Goal: Transaction & Acquisition: Book appointment/travel/reservation

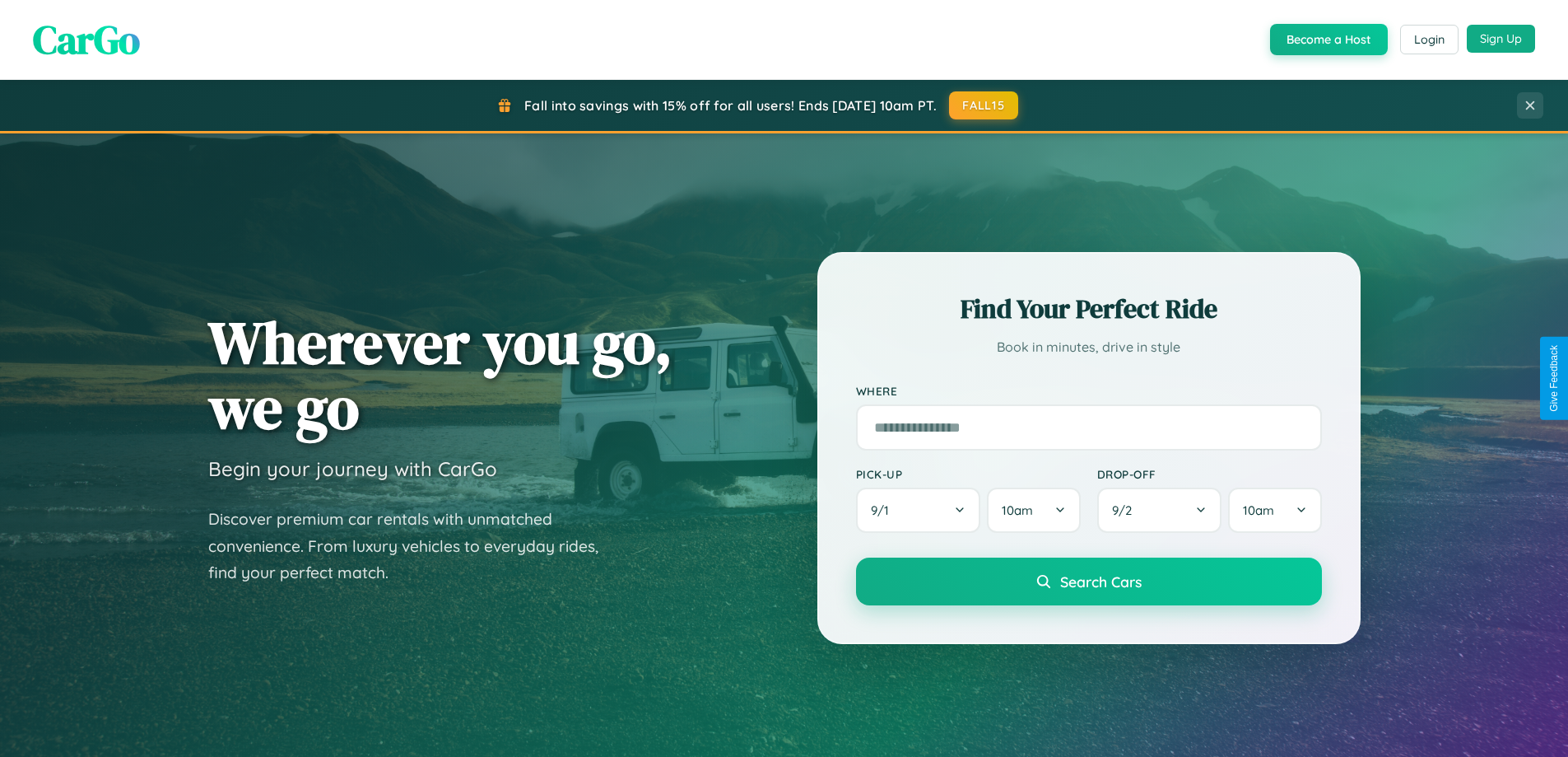
click at [1500, 39] on button "Sign Up" at bounding box center [1501, 39] width 68 height 28
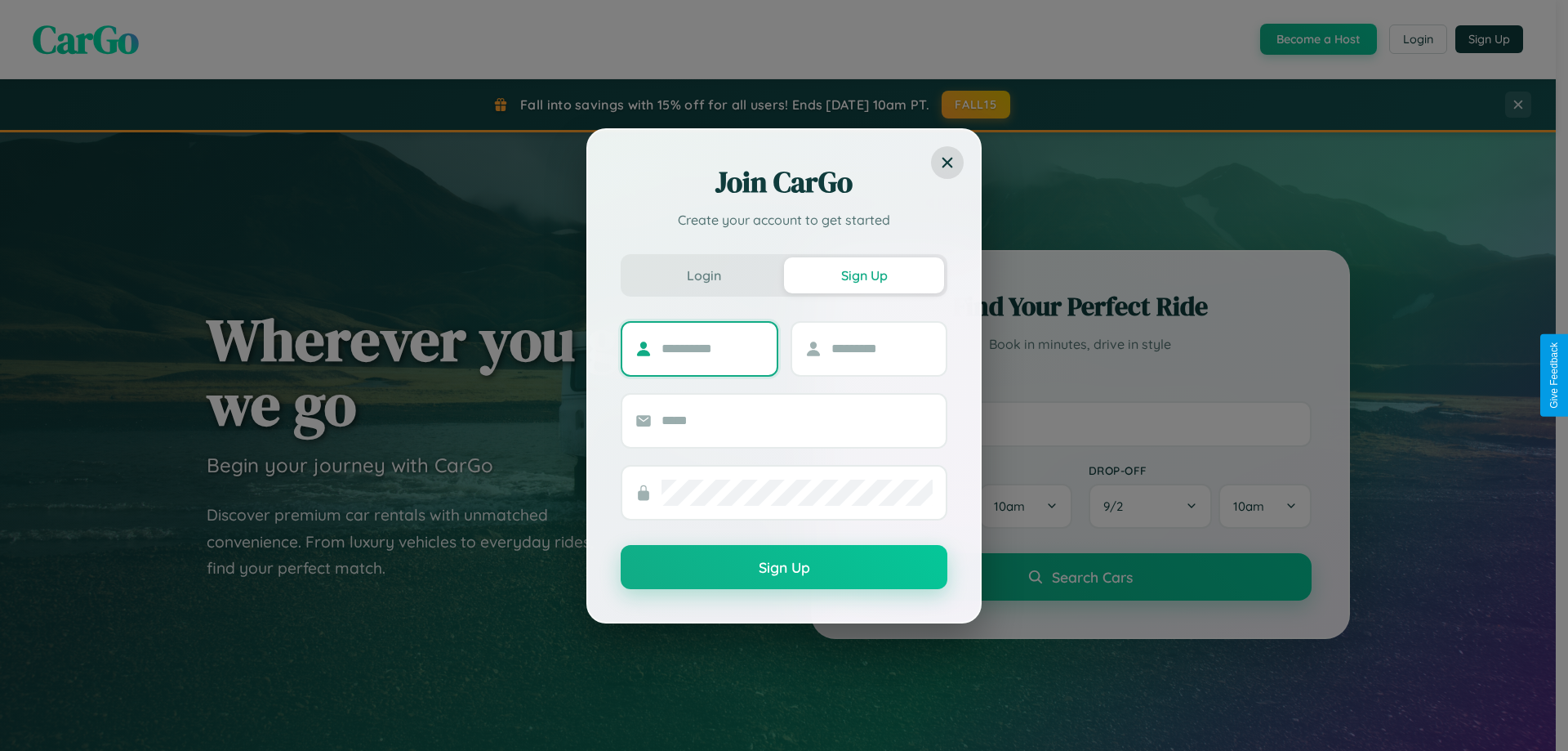
click at [712, 348] on input "text" at bounding box center [712, 349] width 102 height 26
type input "*****"
click at [881, 348] on input "text" at bounding box center [882, 349] width 102 height 26
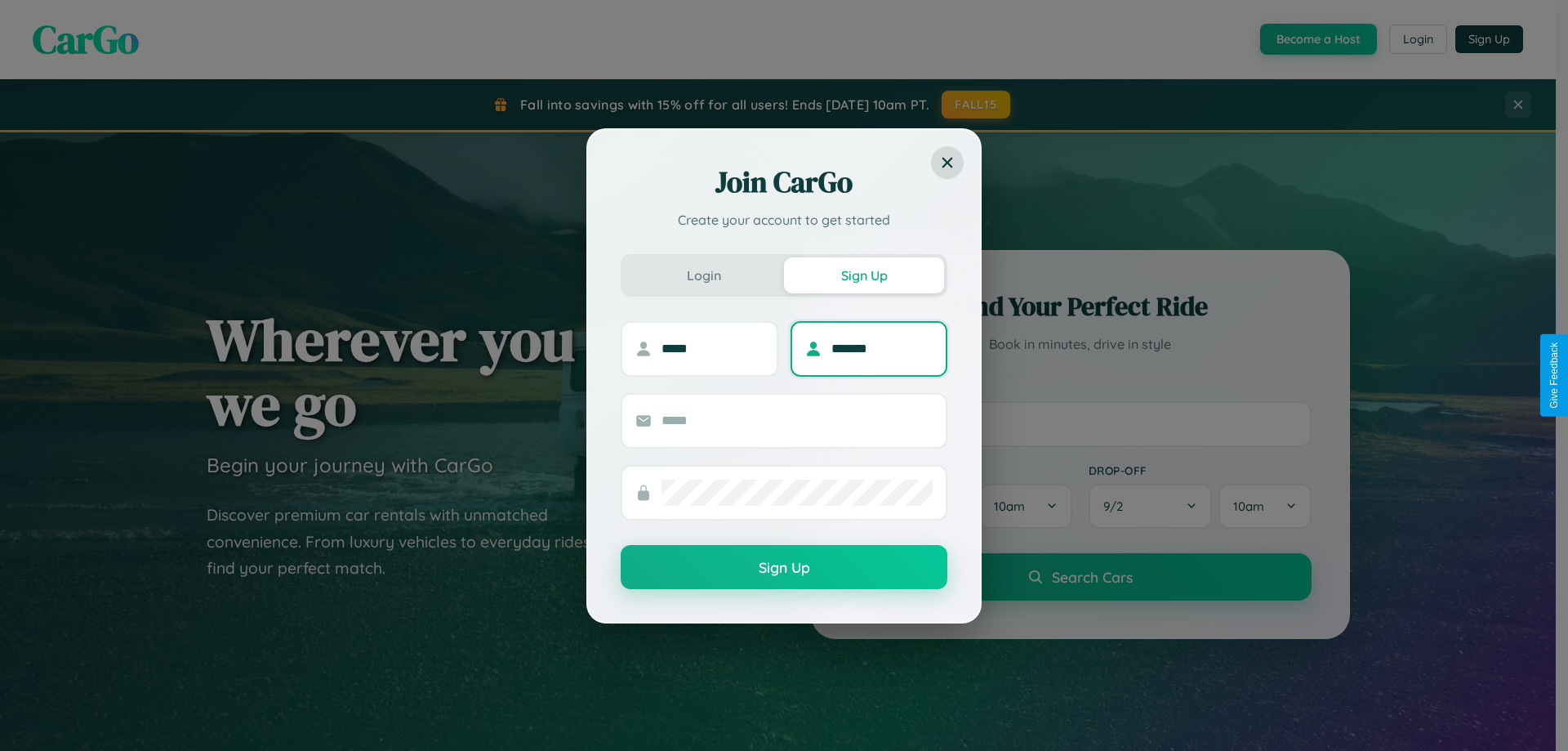
type input "*******"
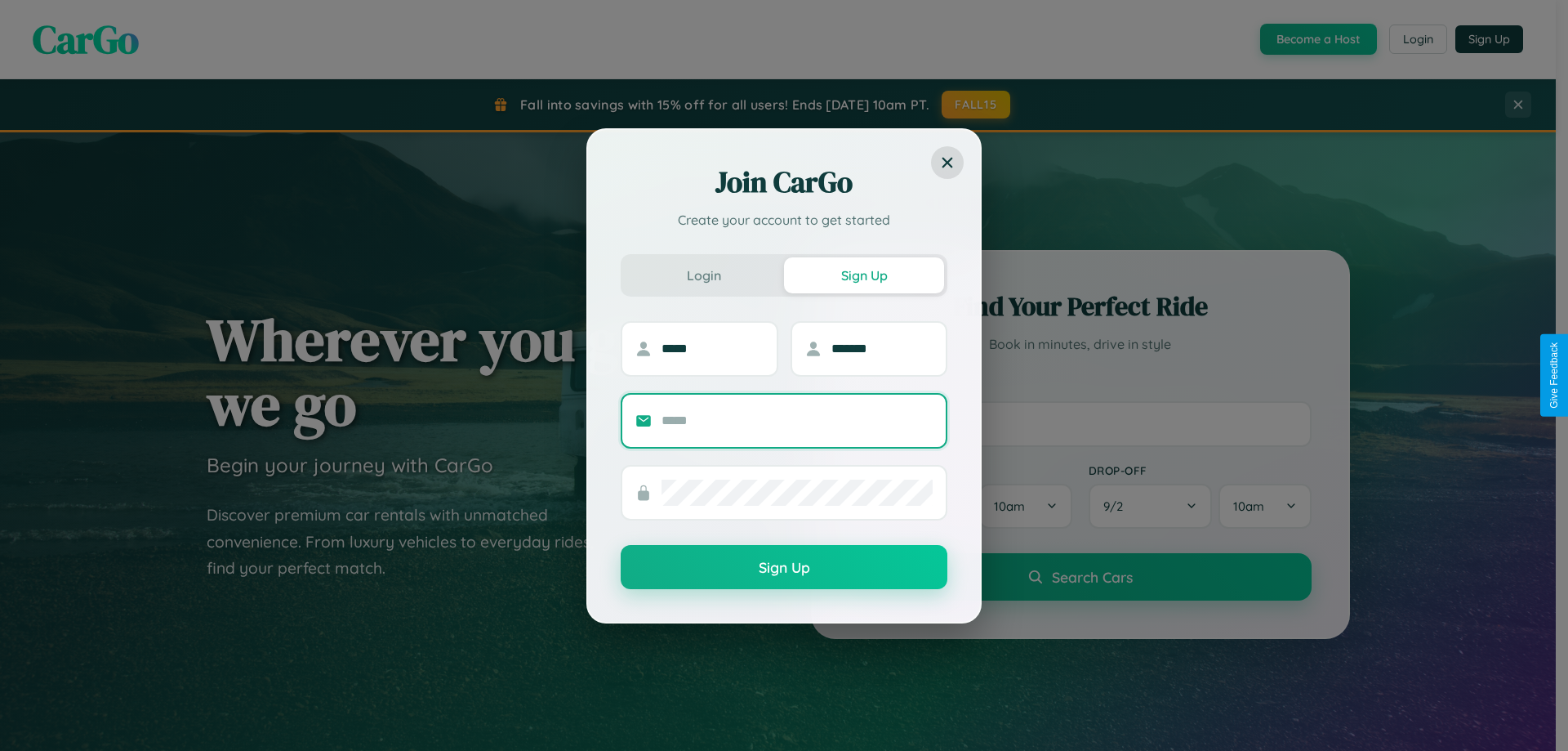
click at [797, 420] on input "text" at bounding box center [796, 421] width 271 height 26
type input "**********"
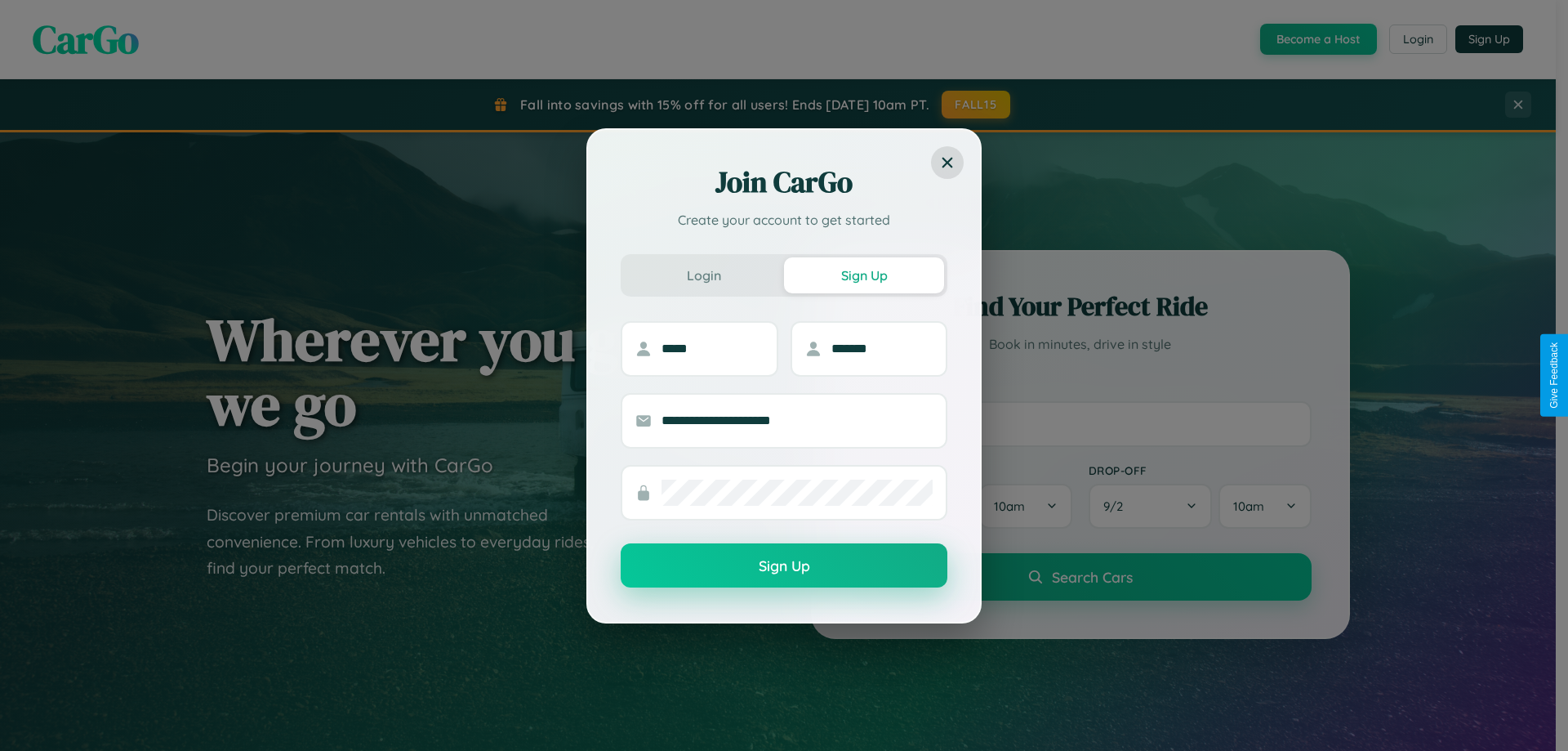
click at [784, 566] on button "Sign Up" at bounding box center [784, 565] width 327 height 44
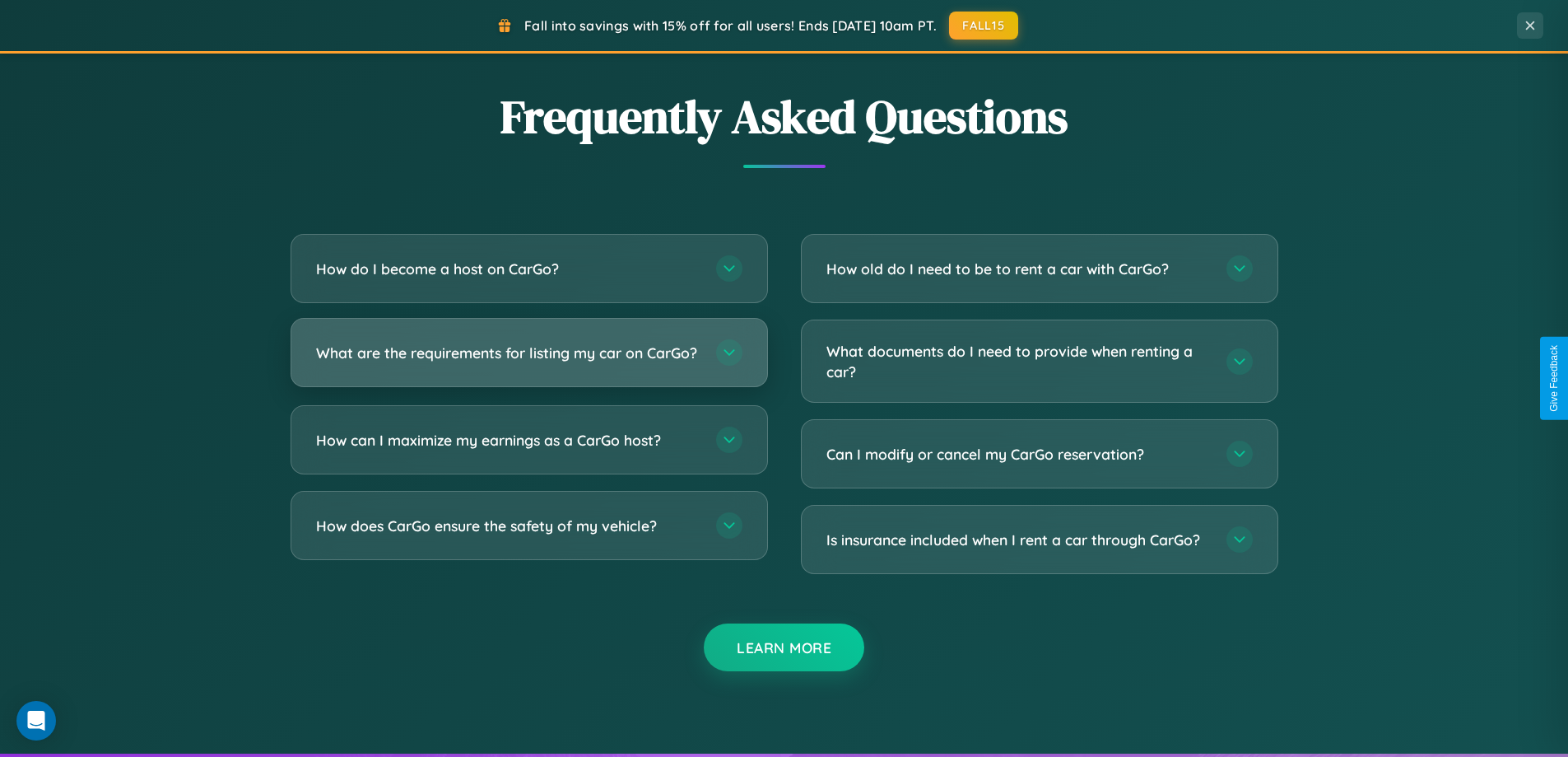
scroll to position [3168, 0]
click at [528, 361] on h3 "What are the requirements for listing my car on CarGo?" at bounding box center [508, 352] width 384 height 21
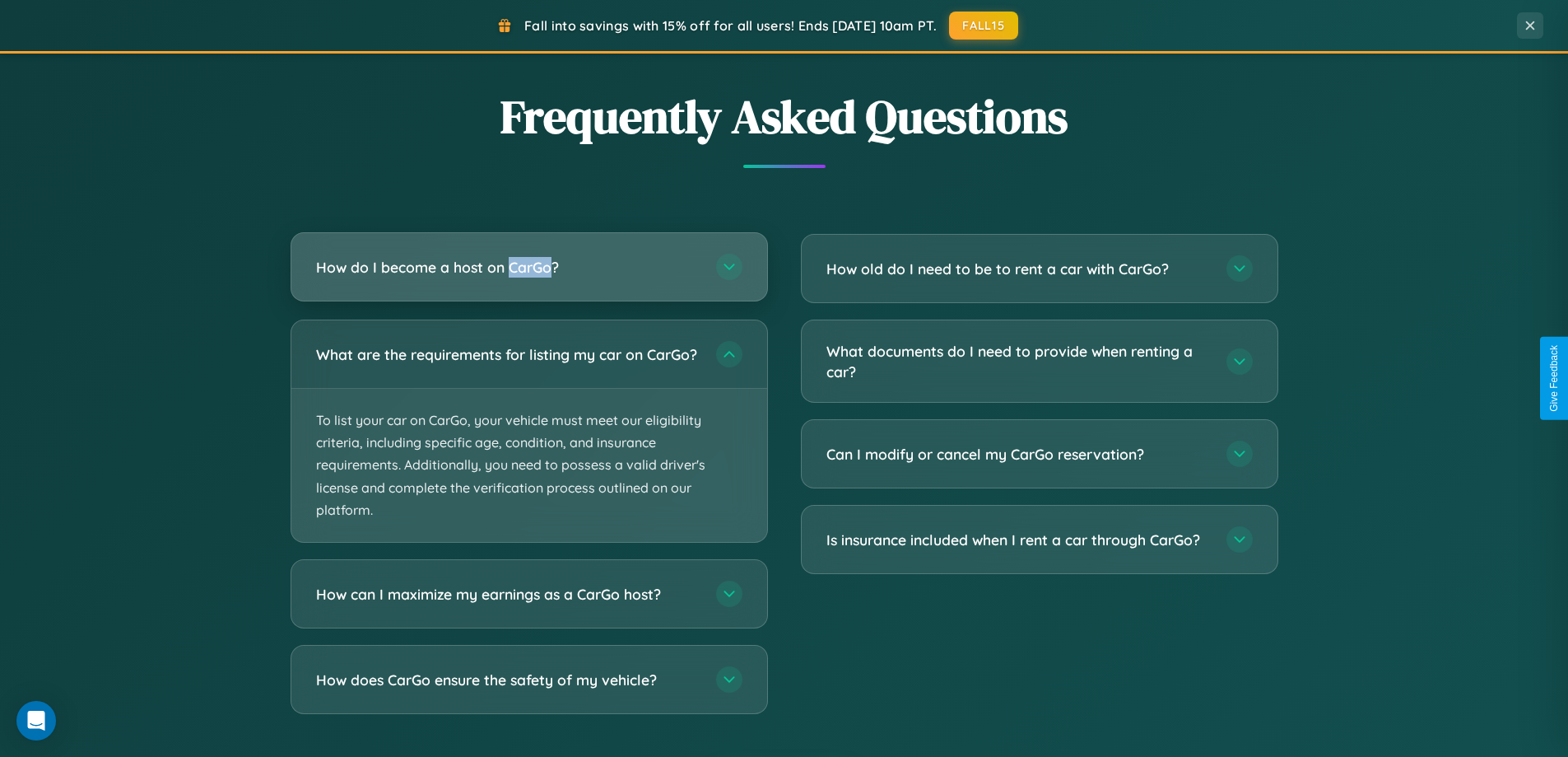
click at [528, 268] on h3 "How do I become a host on CarGo?" at bounding box center [508, 267] width 384 height 21
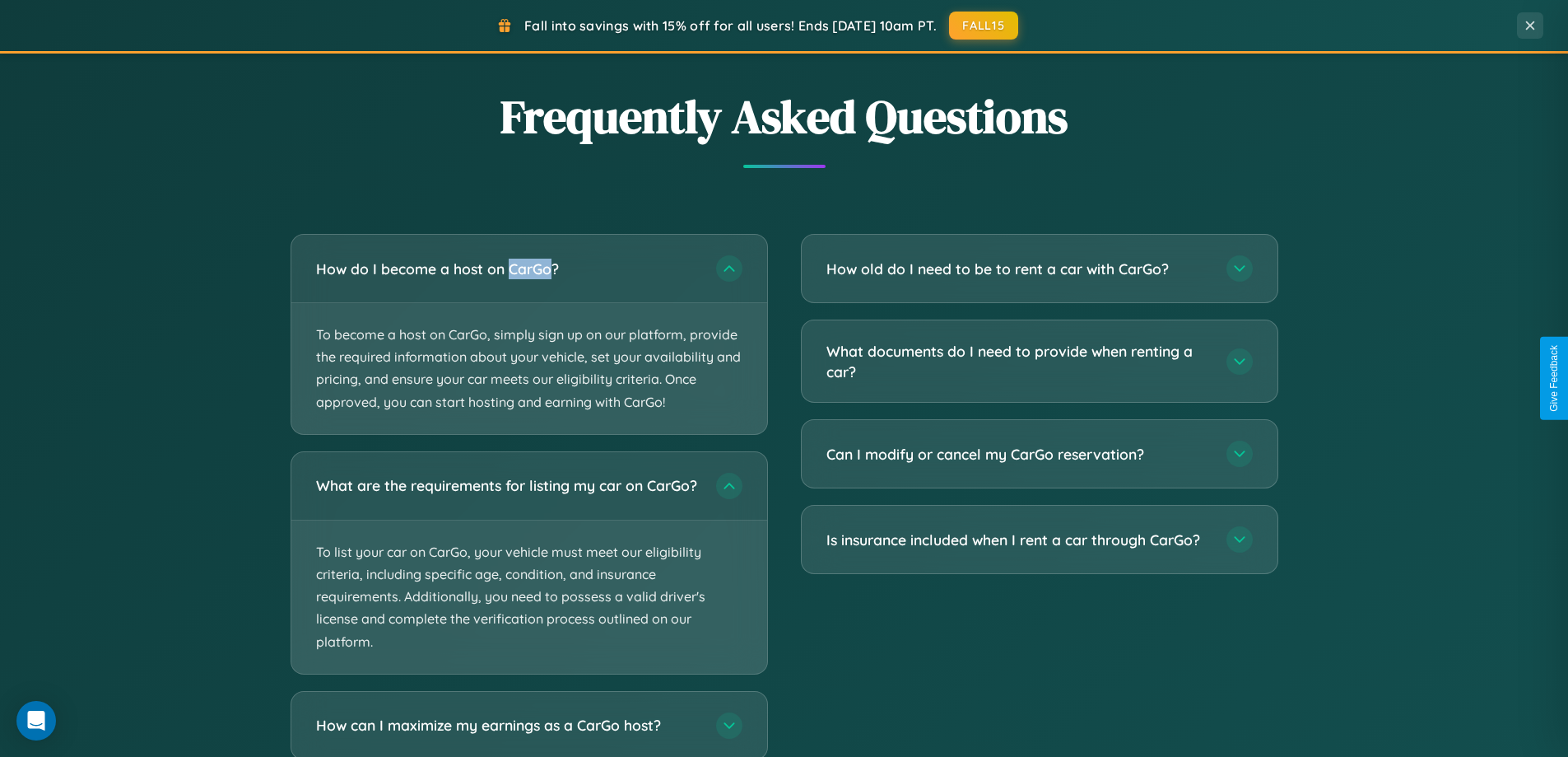
scroll to position [3271, 0]
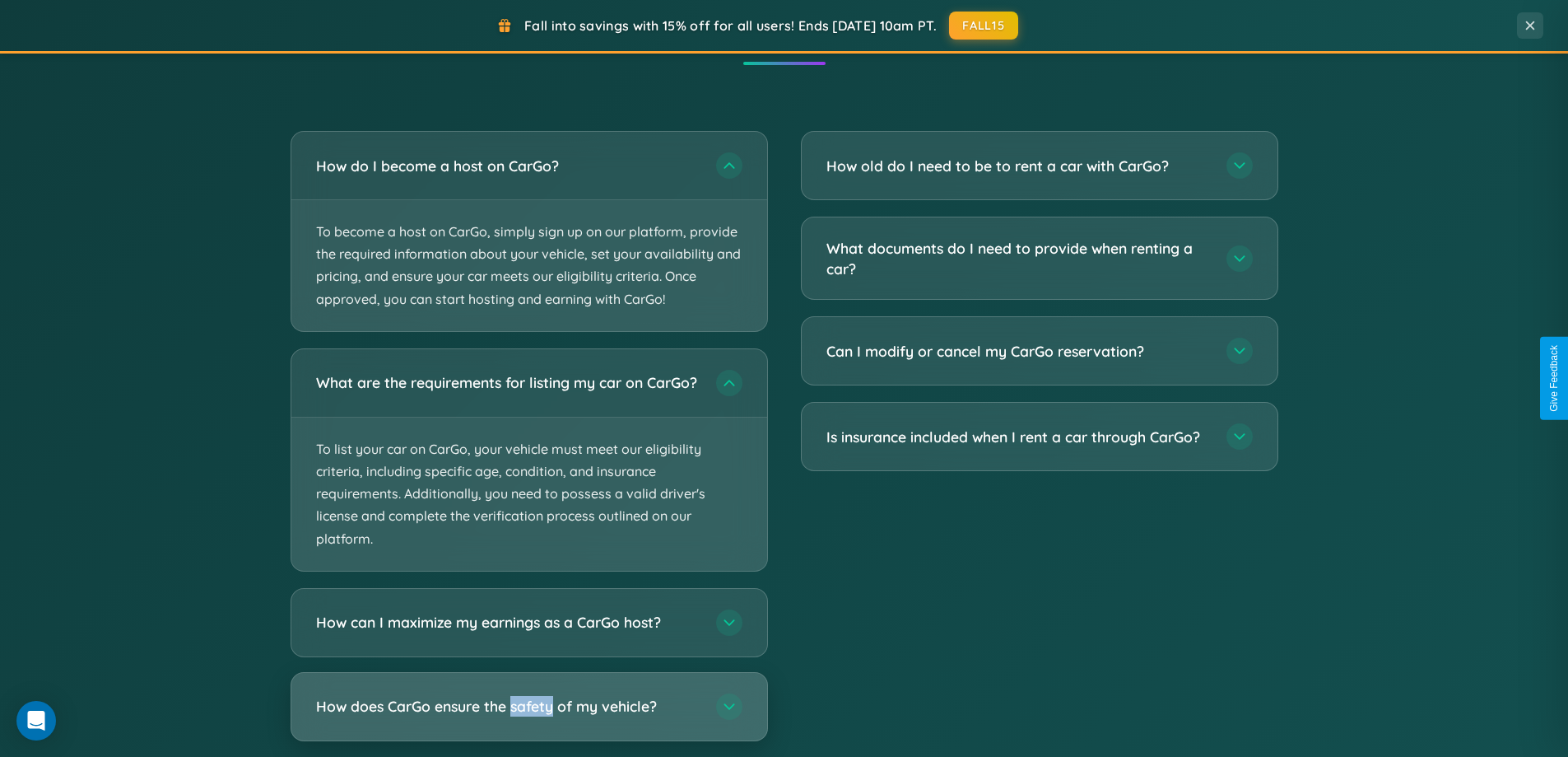
click at [528, 716] on h3 "How does CarGo ensure the safety of my vehicle?" at bounding box center [508, 706] width 384 height 21
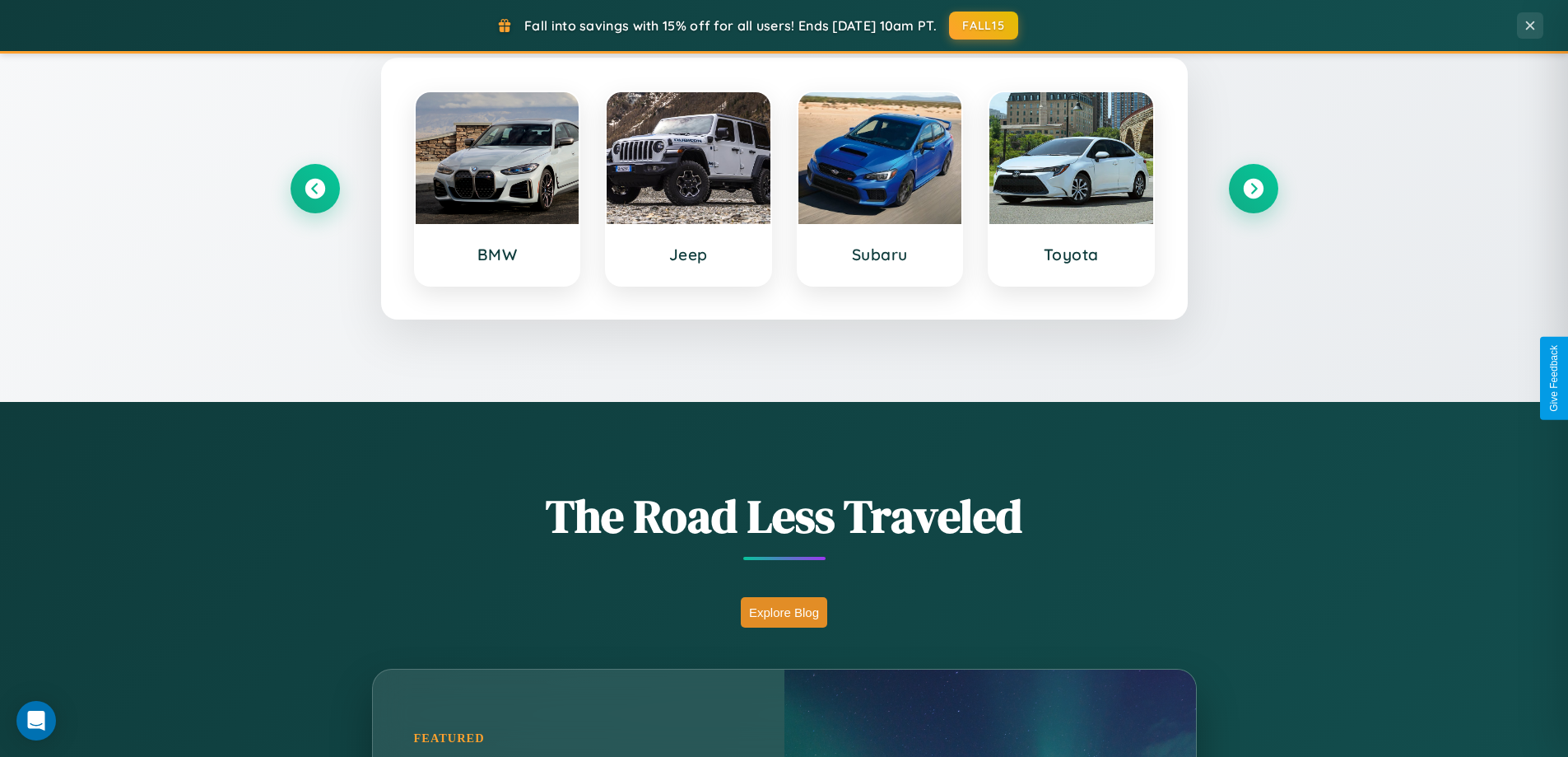
scroll to position [709, 0]
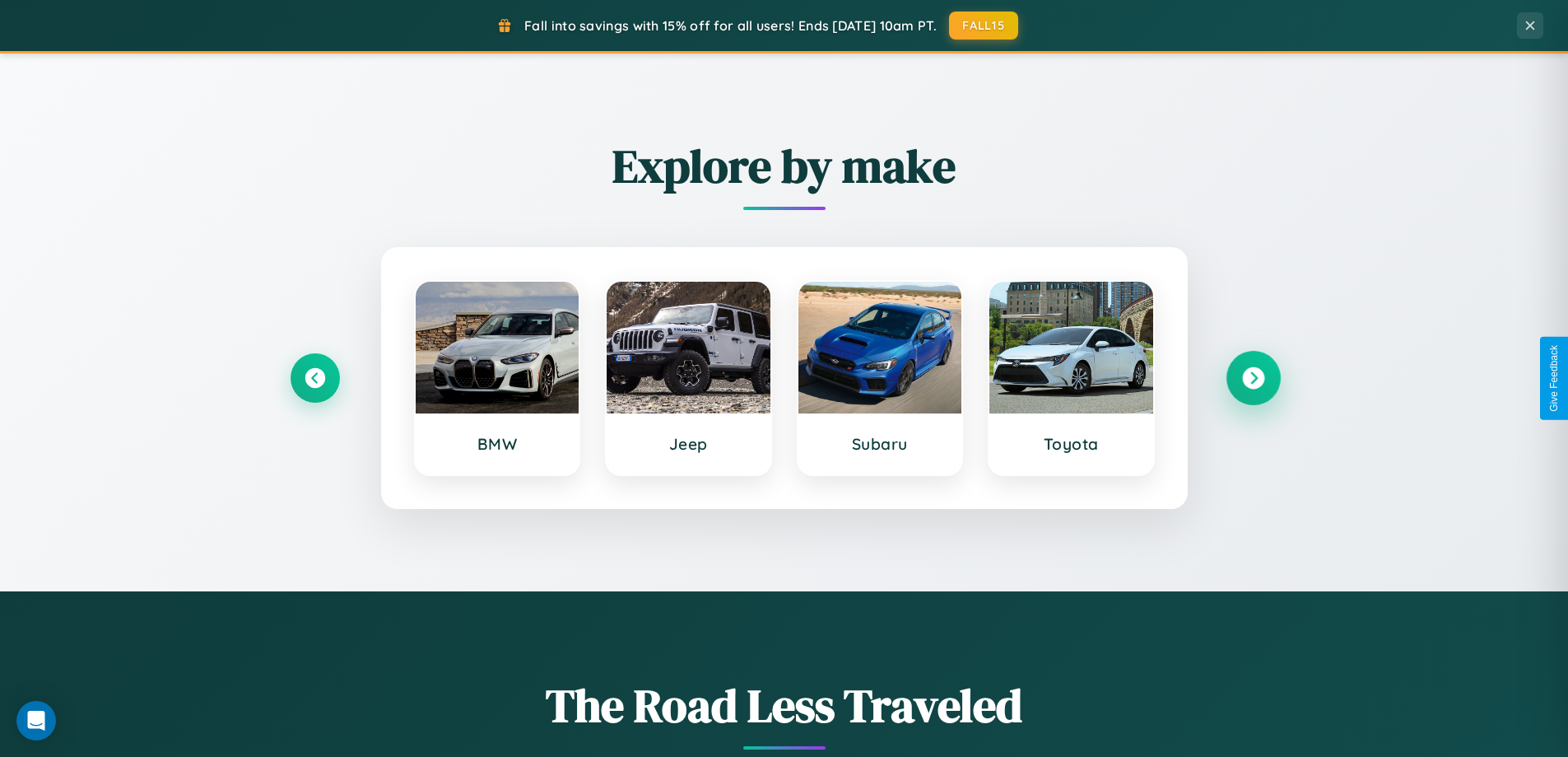
click at [1253, 378] on icon at bounding box center [1253, 378] width 23 height 23
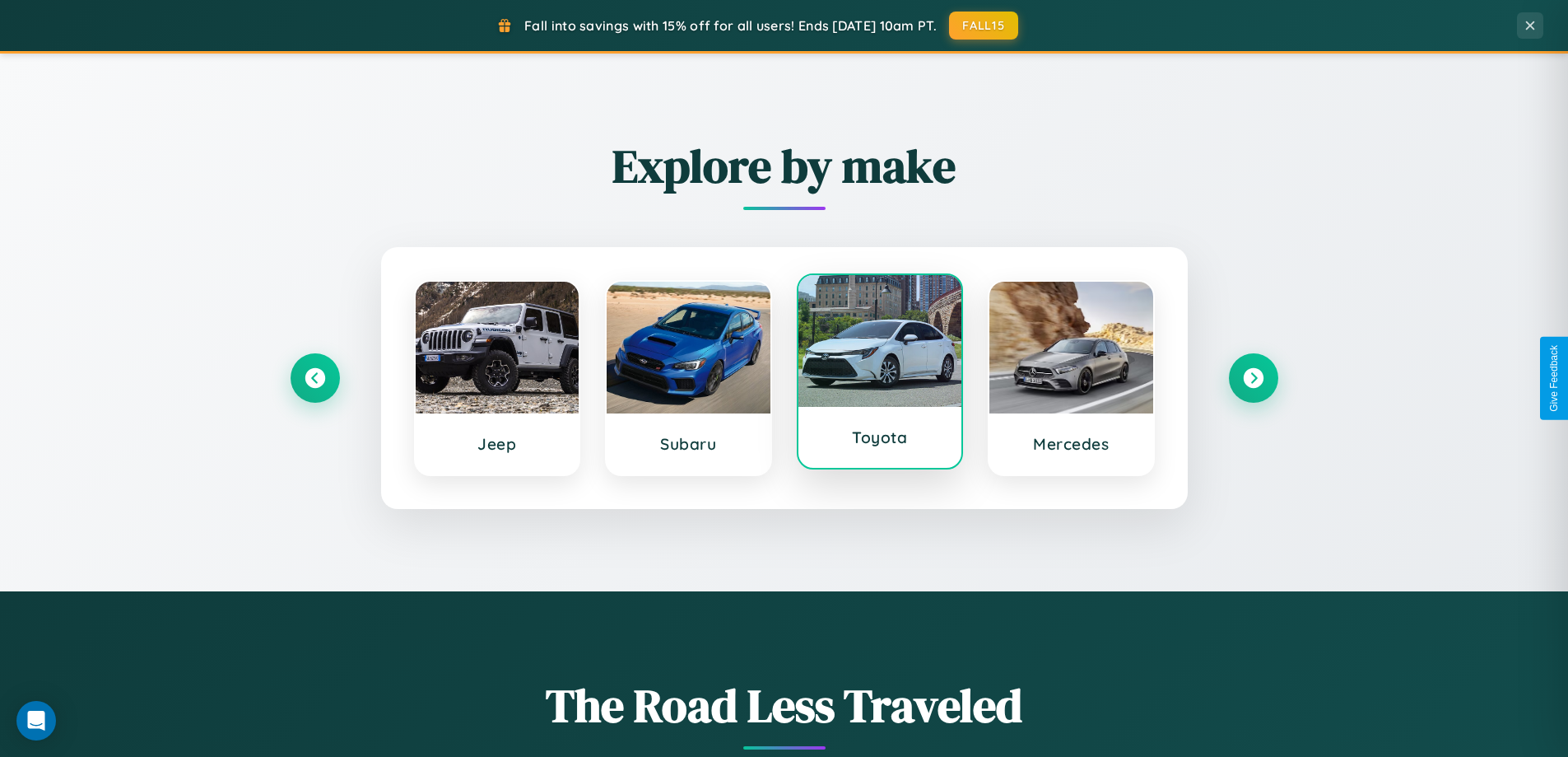
click at [879, 375] on div at bounding box center [880, 341] width 164 height 132
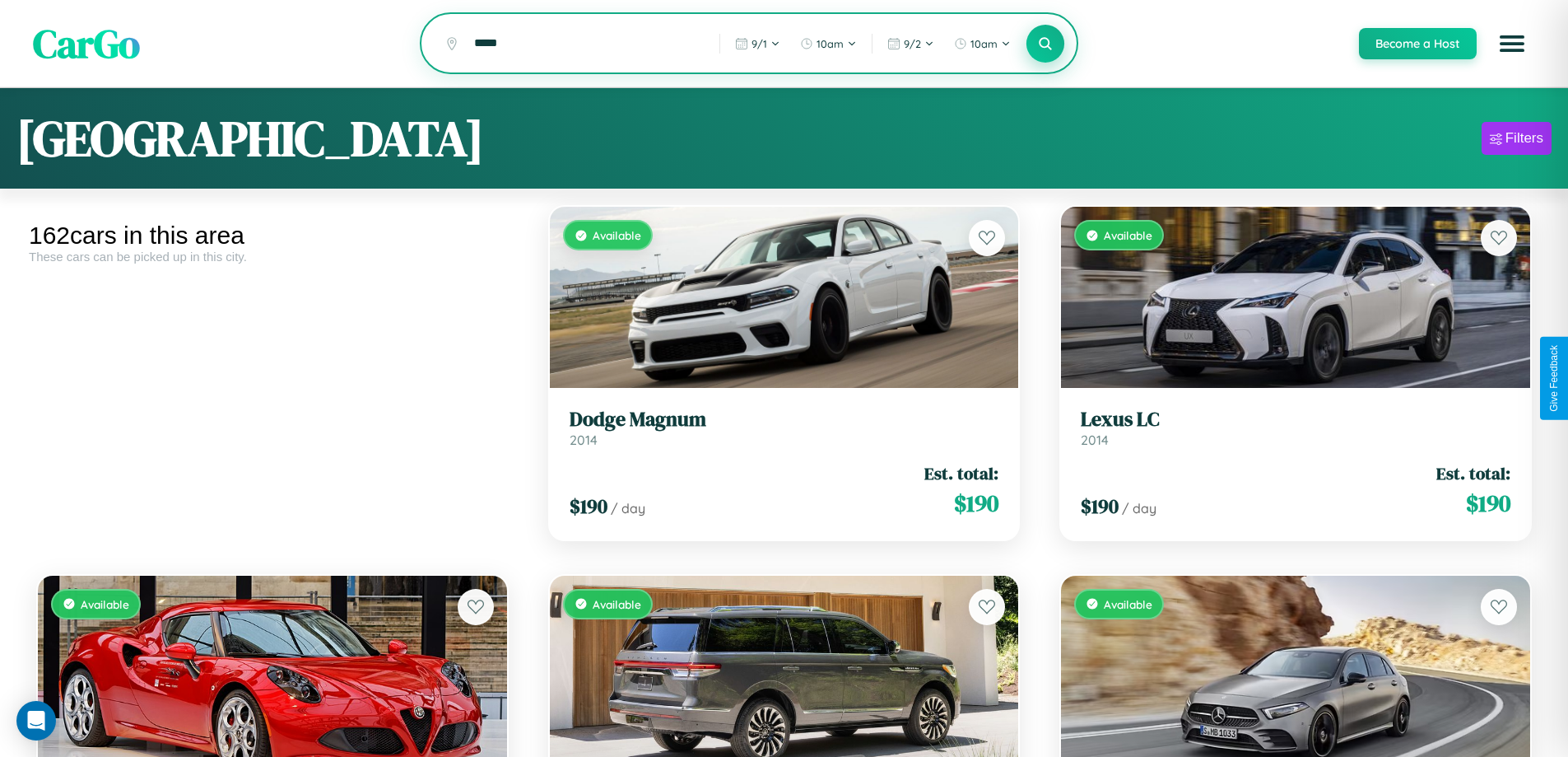
click at [1045, 44] on icon at bounding box center [1046, 43] width 16 height 16
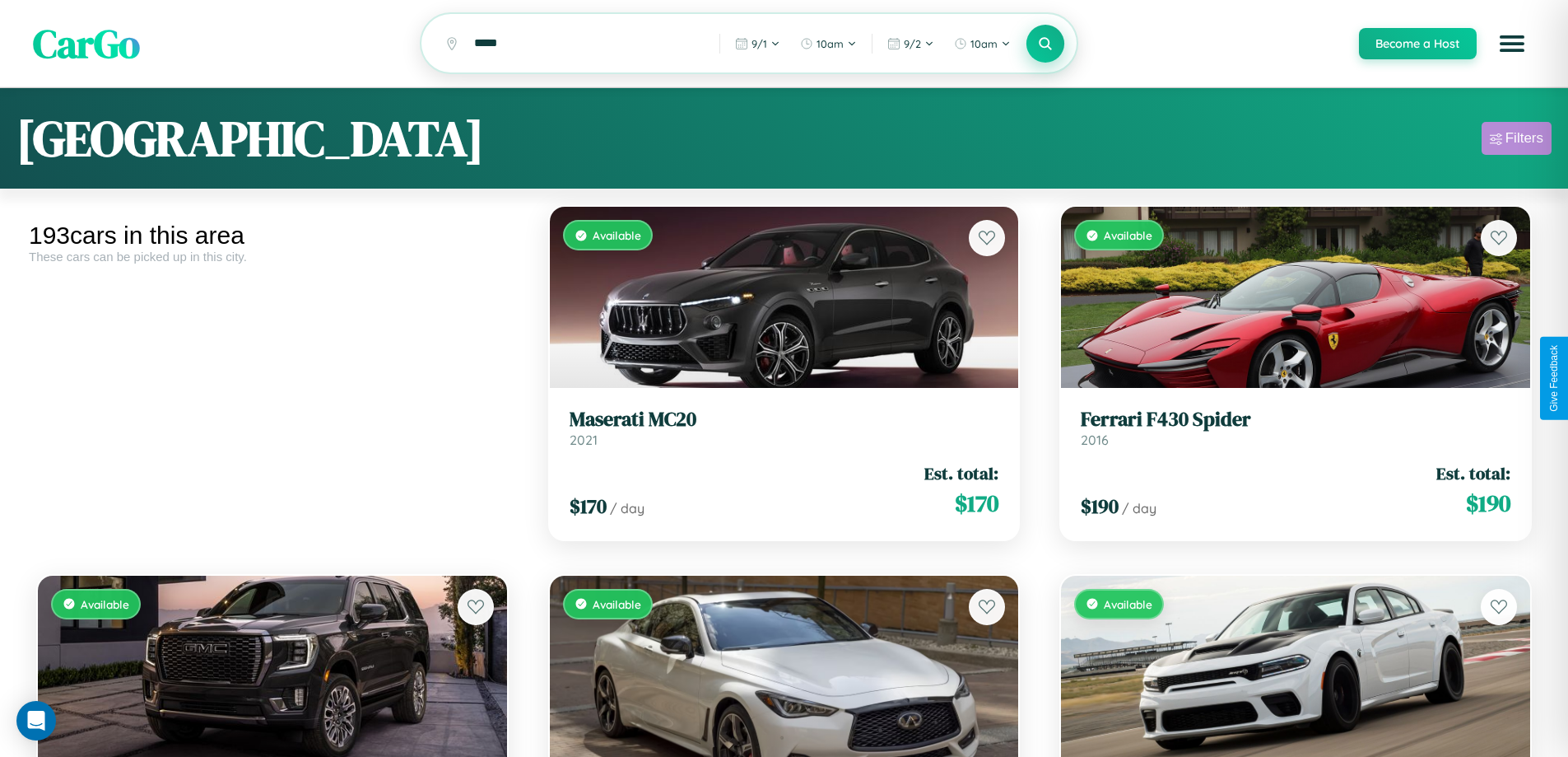
click at [1516, 141] on div "Filters" at bounding box center [1524, 139] width 38 height 17
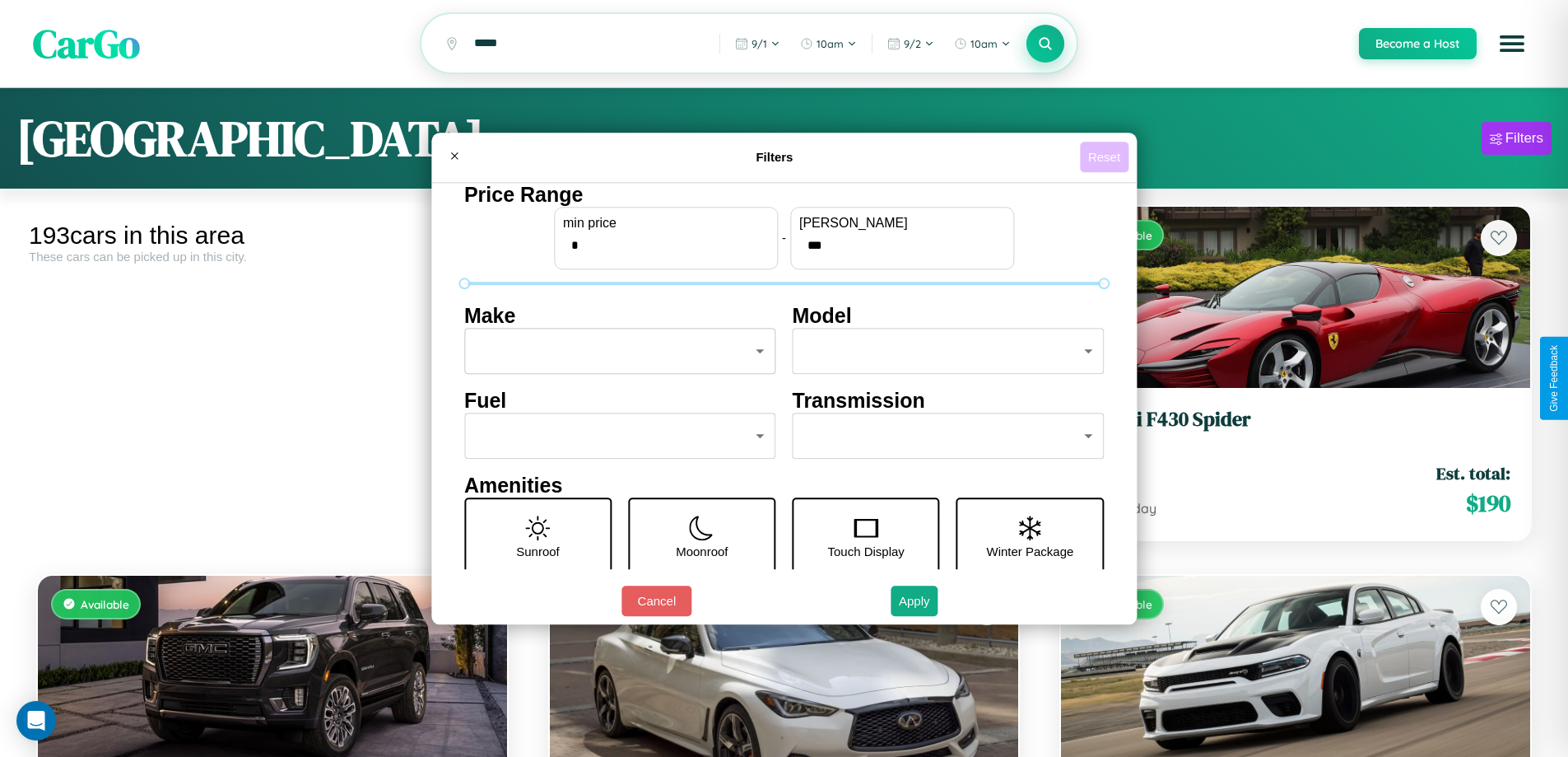
click at [1107, 156] on button "Reset" at bounding box center [1104, 157] width 48 height 30
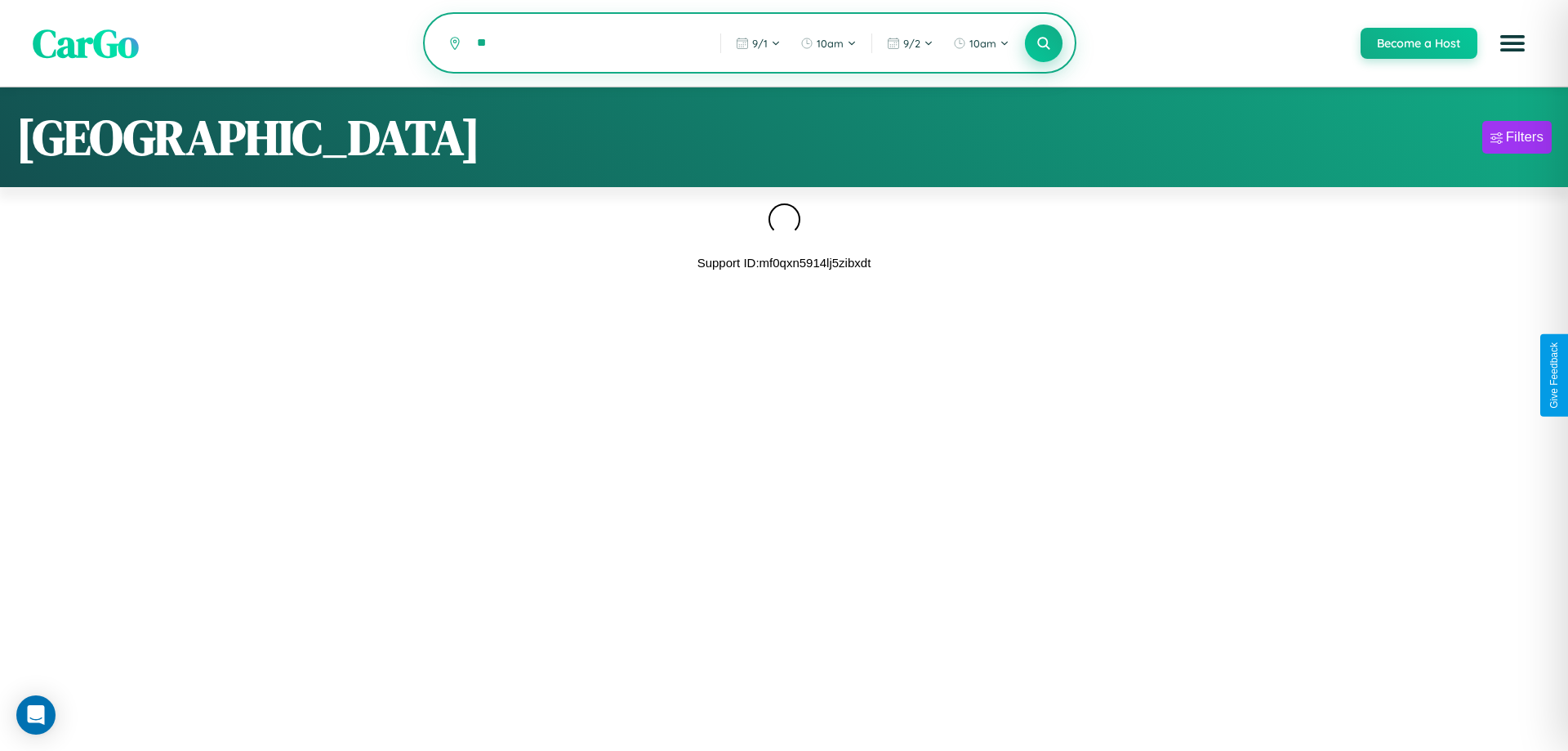
type input "*"
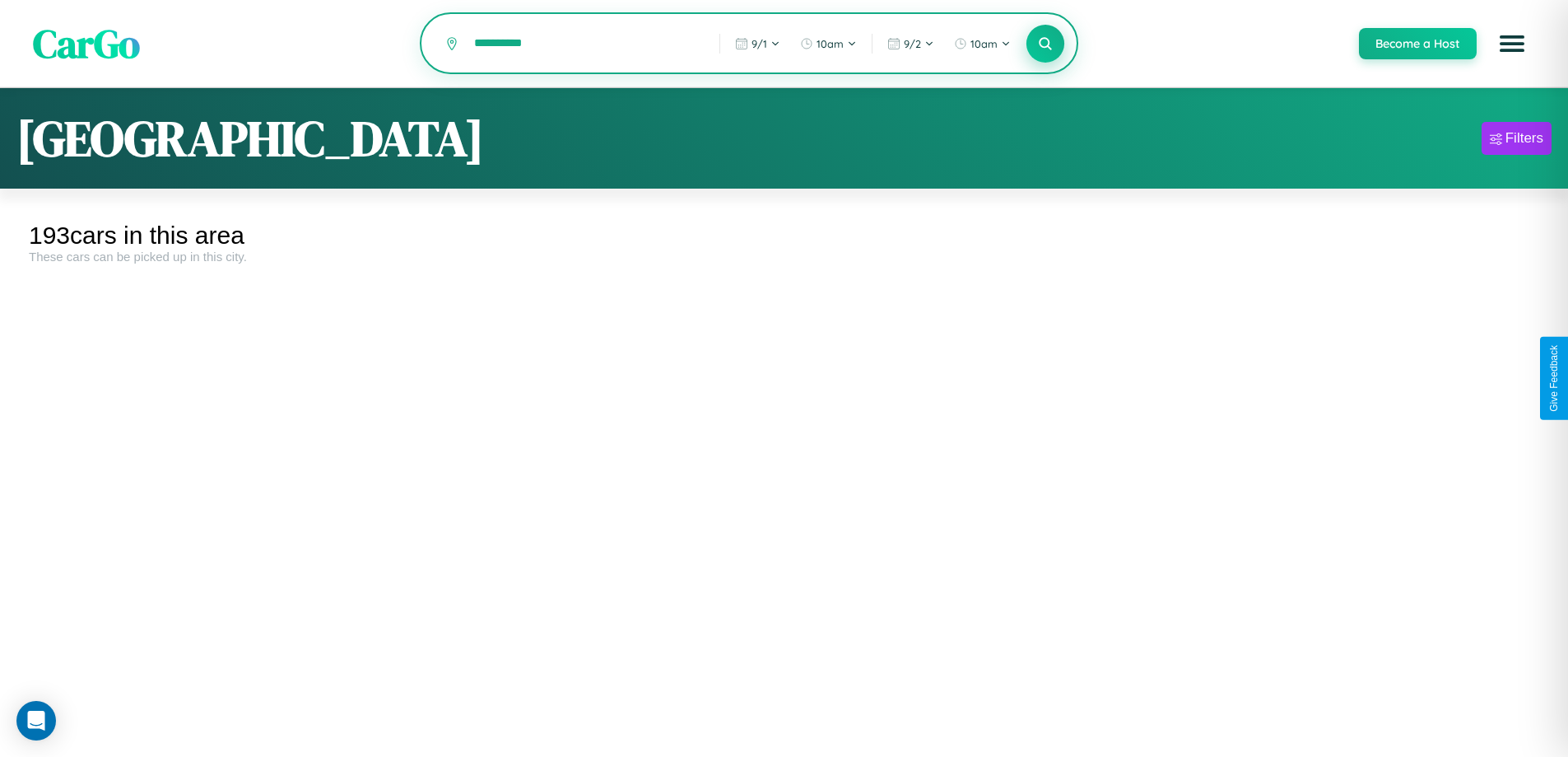
type input "**********"
click at [1045, 44] on icon at bounding box center [1046, 43] width 16 height 16
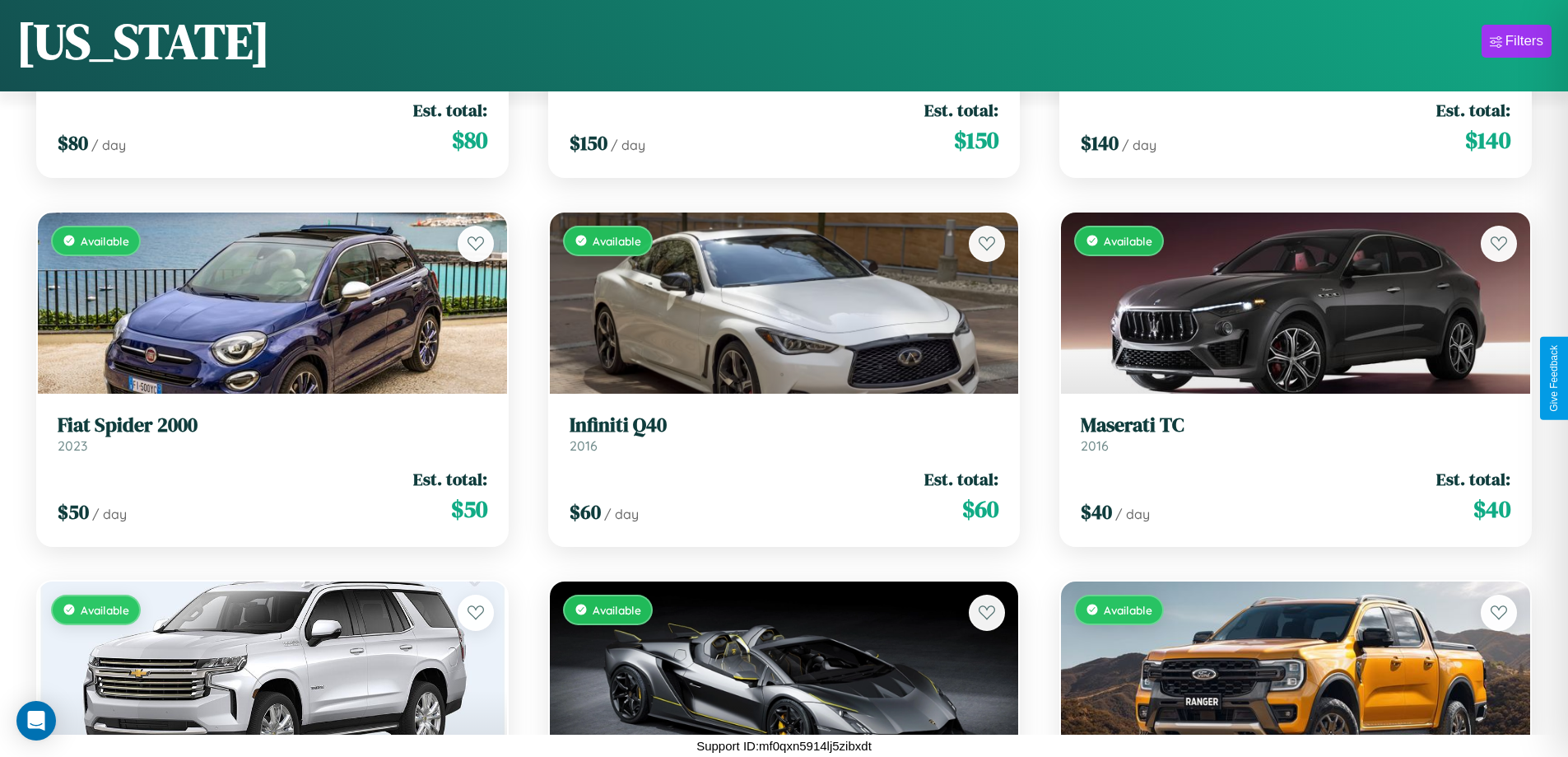
scroll to position [13134, 0]
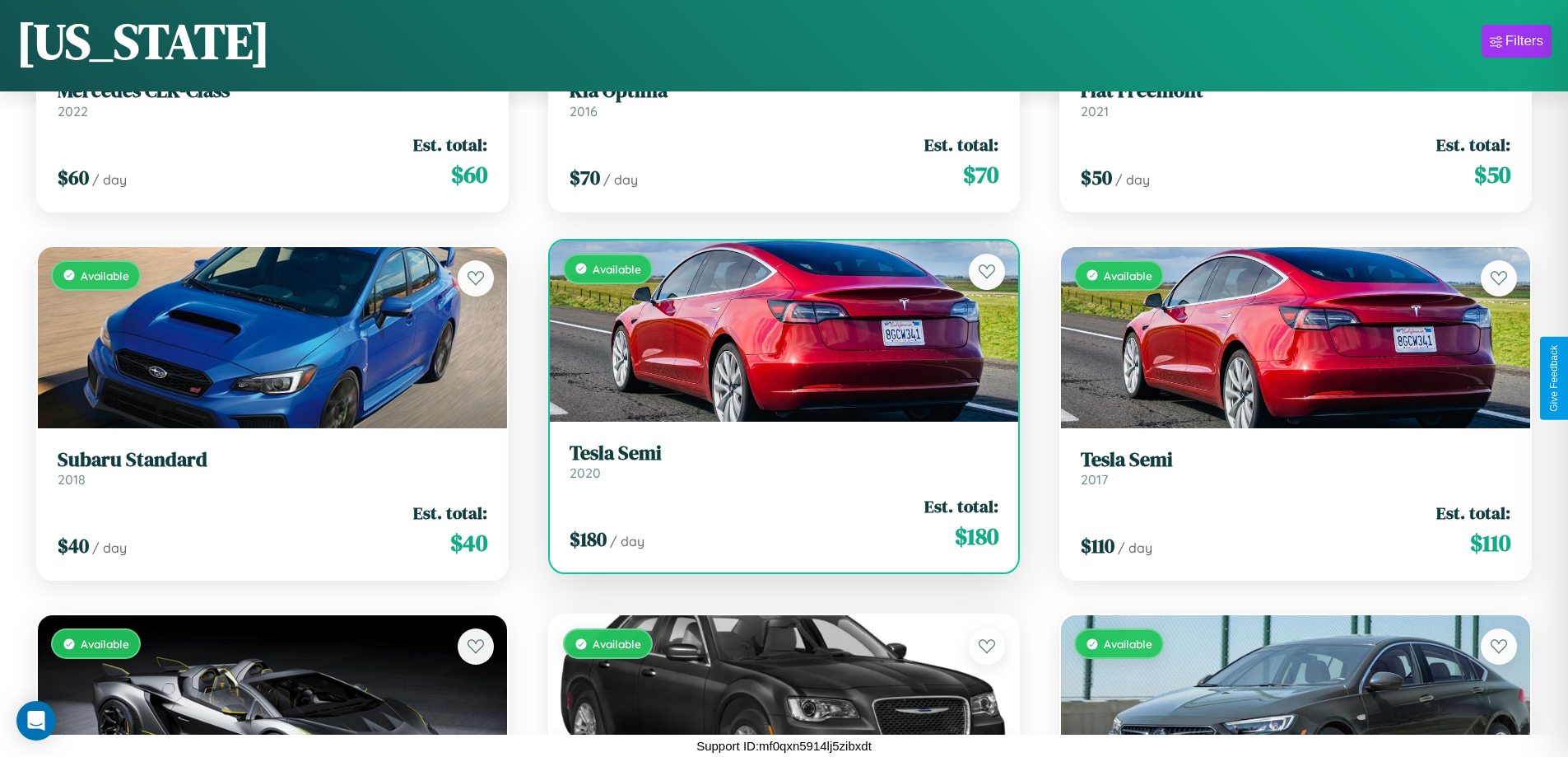
click at [777, 467] on link "Tesla Semi 2020" at bounding box center [784, 462] width 430 height 40
